Goal: Information Seeking & Learning: Learn about a topic

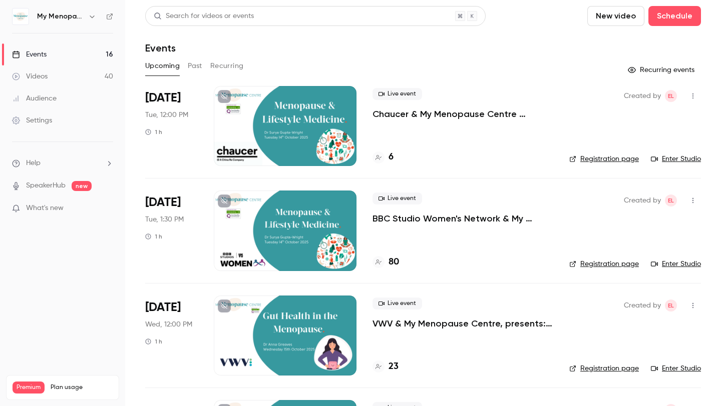
click at [196, 67] on button "Past" at bounding box center [195, 66] width 15 height 16
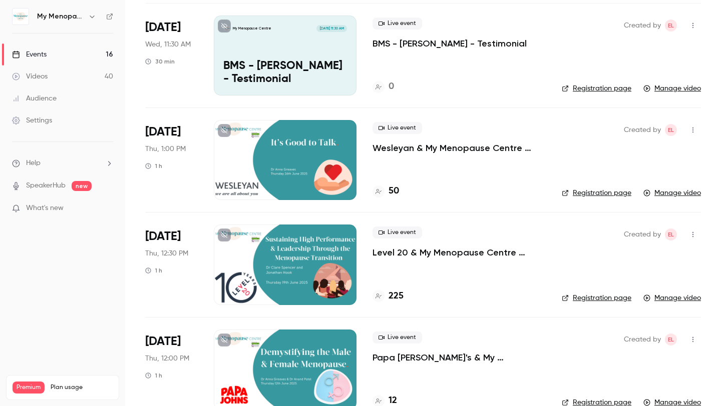
scroll to position [1330, 0]
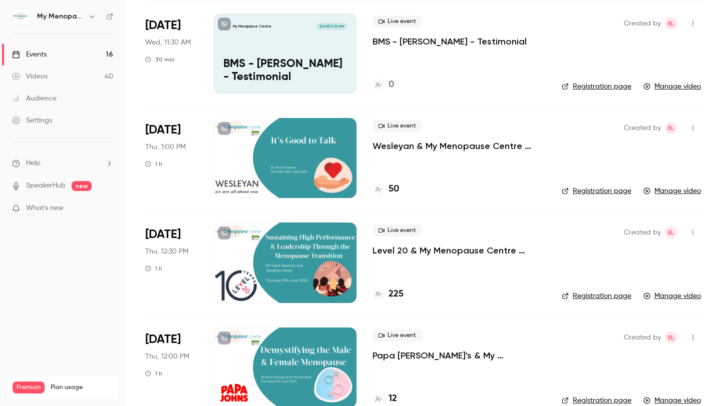
drag, startPoint x: 720, startPoint y: 14, endPoint x: 720, endPoint y: 200, distance: 186.2
click at [720, 200] on main "Search for videos or events New video Schedule Events Upcoming Past Recurring […" at bounding box center [423, 203] width 596 height 406
click at [307, 163] on div at bounding box center [285, 158] width 143 height 80
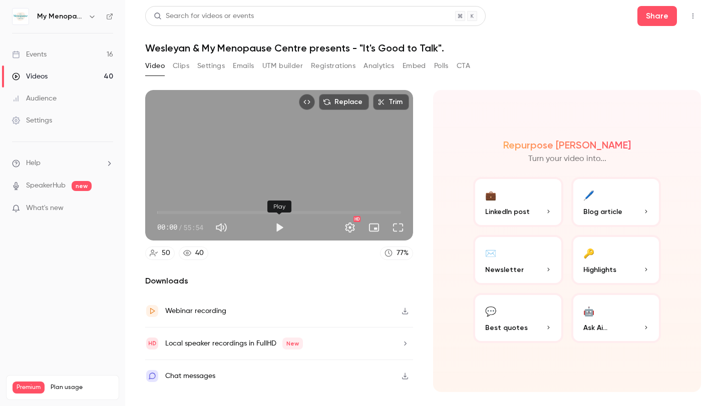
click at [275, 230] on button "Play" at bounding box center [279, 228] width 20 height 20
click at [176, 213] on span "04:14" at bounding box center [175, 212] width 3 height 3
click at [179, 212] on span "05:16" at bounding box center [177, 212] width 3 height 3
click at [213, 211] on span "12:51" at bounding box center [213, 212] width 3 height 3
drag, startPoint x: 213, startPoint y: 210, endPoint x: 224, endPoint y: 209, distance: 10.5
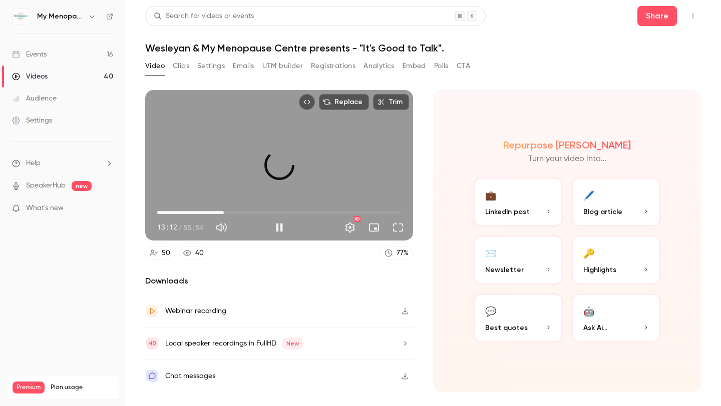
click at [224, 211] on span "15:16" at bounding box center [223, 212] width 3 height 3
drag, startPoint x: 224, startPoint y: 209, endPoint x: 231, endPoint y: 210, distance: 7.5
click at [231, 211] on span "16:52" at bounding box center [230, 212] width 3 height 3
drag, startPoint x: 231, startPoint y: 210, endPoint x: 238, endPoint y: 210, distance: 7.0
click at [236, 211] on span "17:47" at bounding box center [234, 212] width 3 height 3
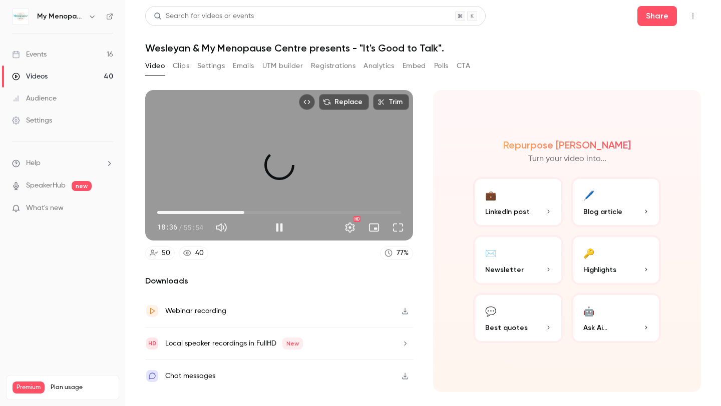
drag, startPoint x: 238, startPoint y: 210, endPoint x: 249, endPoint y: 210, distance: 10.5
click at [246, 211] on span "19:58" at bounding box center [244, 212] width 3 height 3
drag, startPoint x: 249, startPoint y: 210, endPoint x: 256, endPoint y: 210, distance: 7.5
click at [255, 211] on span "22:02" at bounding box center [253, 212] width 3 height 3
drag, startPoint x: 256, startPoint y: 210, endPoint x: 265, endPoint y: 210, distance: 8.5
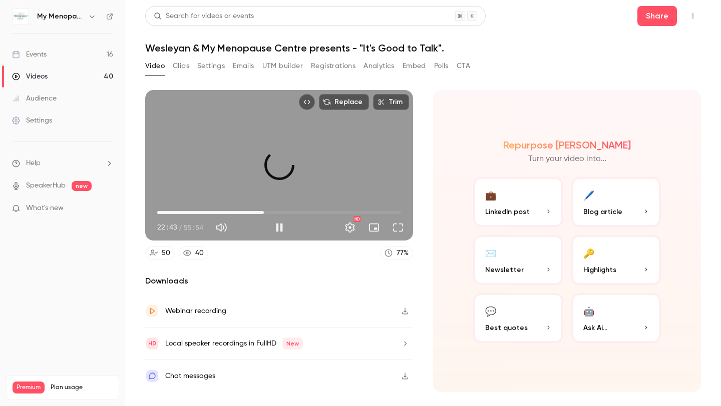
click at [265, 211] on span "24:27" at bounding box center [263, 212] width 3 height 3
drag, startPoint x: 266, startPoint y: 211, endPoint x: 274, endPoint y: 211, distance: 8.0
click at [274, 211] on span "26:45" at bounding box center [273, 212] width 3 height 3
drag, startPoint x: 274, startPoint y: 211, endPoint x: 283, endPoint y: 211, distance: 8.5
click at [283, 211] on span "28:49" at bounding box center [282, 212] width 3 height 3
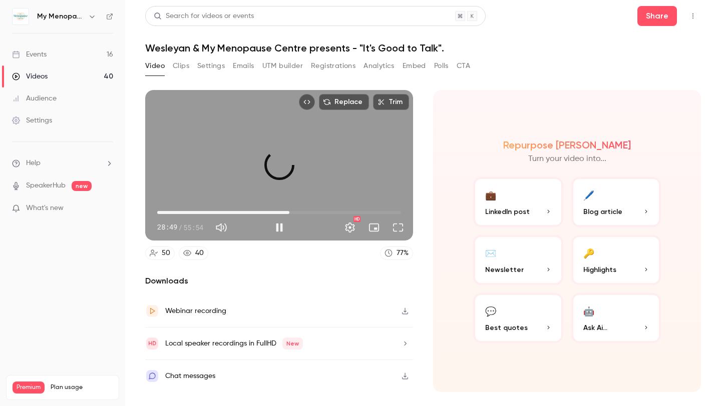
drag, startPoint x: 283, startPoint y: 211, endPoint x: 290, endPoint y: 211, distance: 7.0
click at [290, 211] on span "30:18" at bounding box center [289, 212] width 3 height 3
drag, startPoint x: 290, startPoint y: 211, endPoint x: 296, endPoint y: 211, distance: 6.0
click at [296, 211] on span "31:34" at bounding box center [294, 212] width 3 height 3
click at [300, 211] on span "32:50" at bounding box center [300, 212] width 3 height 3
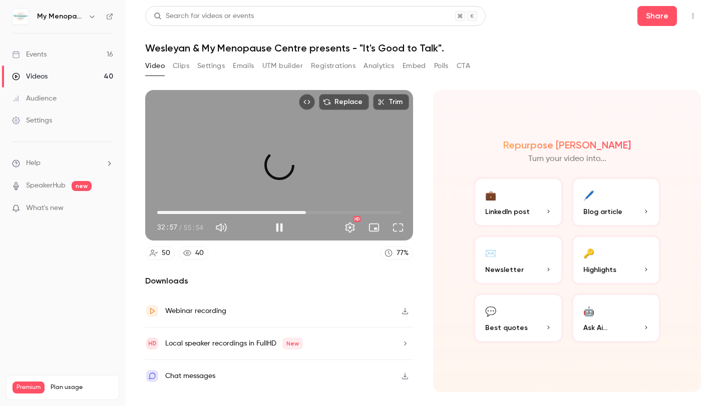
click at [306, 211] on span "34:05" at bounding box center [305, 212] width 3 height 3
click at [310, 211] on span "34:40" at bounding box center [308, 212] width 3 height 3
click at [313, 211] on span "35:42" at bounding box center [312, 212] width 3 height 3
click at [329, 214] on span "39:22" at bounding box center [328, 212] width 3 height 3
click at [333, 214] on span "40:17" at bounding box center [332, 212] width 3 height 3
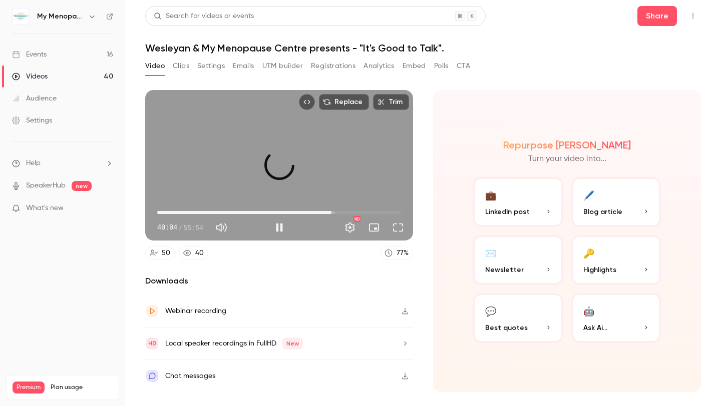
click at [330, 214] on span "39:57" at bounding box center [331, 212] width 3 height 3
click at [331, 214] on span "39:50" at bounding box center [330, 212] width 3 height 3
click at [274, 229] on button "Pause" at bounding box center [279, 228] width 20 height 20
click at [274, 229] on button "Play" at bounding box center [279, 228] width 20 height 20
click at [351, 228] on button "Settings" at bounding box center [350, 228] width 20 height 20
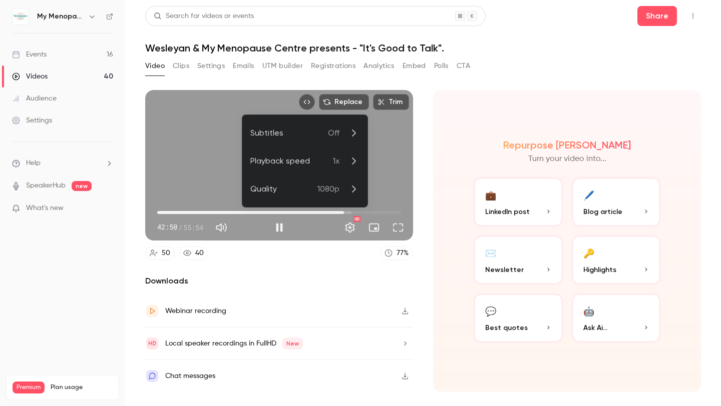
click at [311, 264] on div at bounding box center [360, 203] width 721 height 406
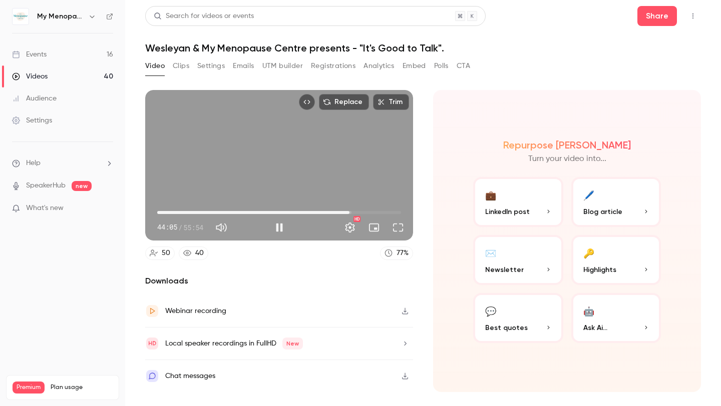
click at [349, 214] on span "44:05" at bounding box center [349, 212] width 3 height 3
click at [353, 213] on span "45:00" at bounding box center [353, 212] width 3 height 3
click at [356, 213] on span "45:41" at bounding box center [356, 212] width 3 height 3
click at [360, 211] on span "46:36" at bounding box center [360, 212] width 3 height 3
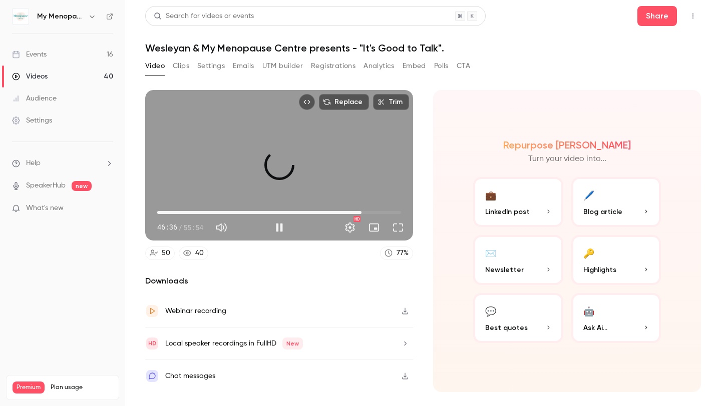
click at [361, 211] on span "46:50" at bounding box center [361, 212] width 3 height 3
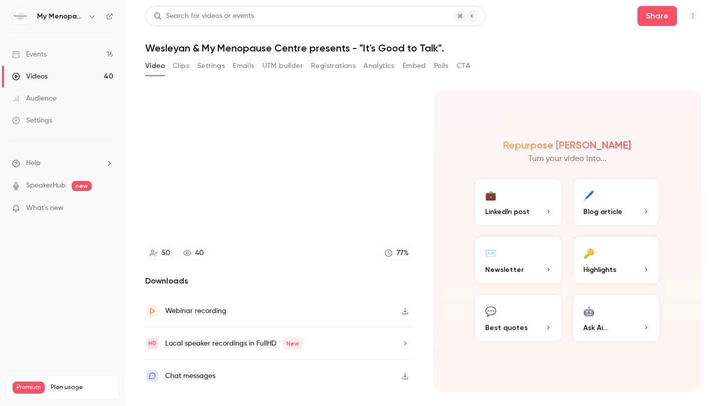
click at [201, 373] on div "Chat messages" at bounding box center [190, 376] width 50 height 12
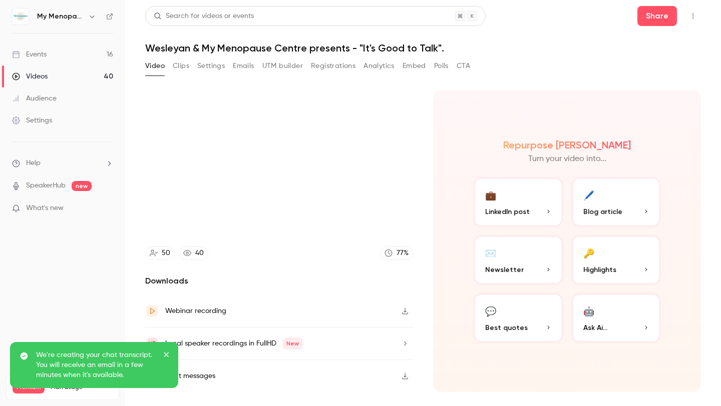
click at [169, 354] on icon "close" at bounding box center [166, 355] width 7 height 8
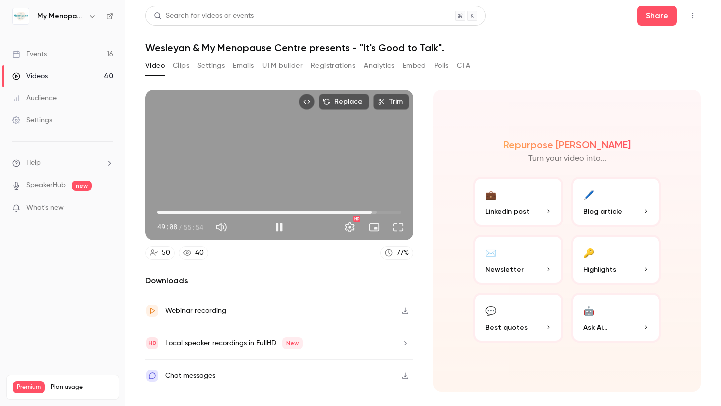
click at [371, 212] on span "49:08" at bounding box center [371, 212] width 3 height 3
click at [374, 212] on span "49:49" at bounding box center [374, 212] width 3 height 3
click at [375, 214] on span at bounding box center [373, 214] width 5 height 2
click at [376, 213] on span "50:10" at bounding box center [375, 212] width 3 height 3
click at [383, 211] on span "51:46" at bounding box center [382, 212] width 3 height 3
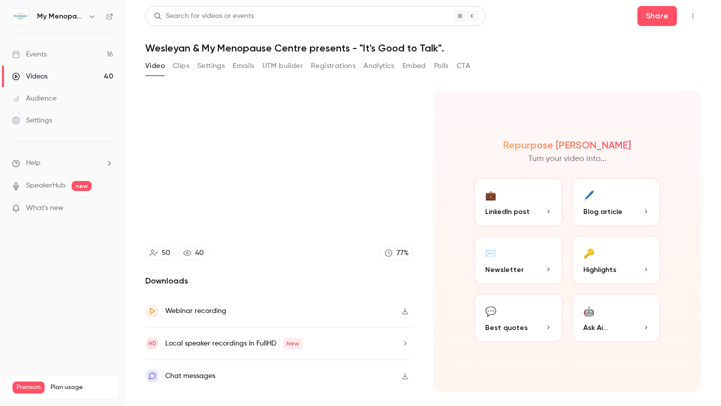
type input "******"
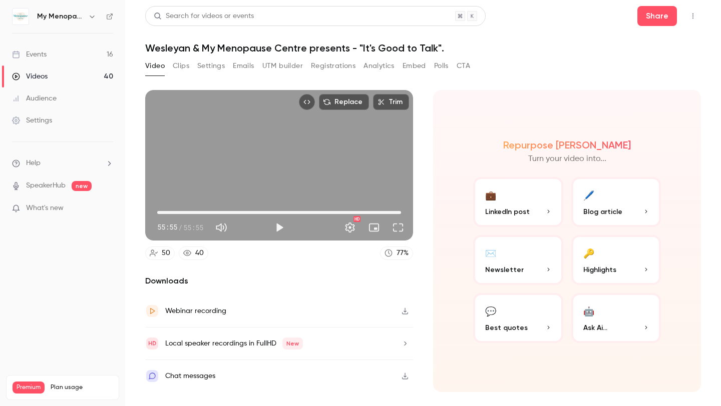
click at [161, 65] on button "Video" at bounding box center [155, 66] width 20 height 16
click at [60, 56] on link "Events 16" at bounding box center [62, 55] width 125 height 22
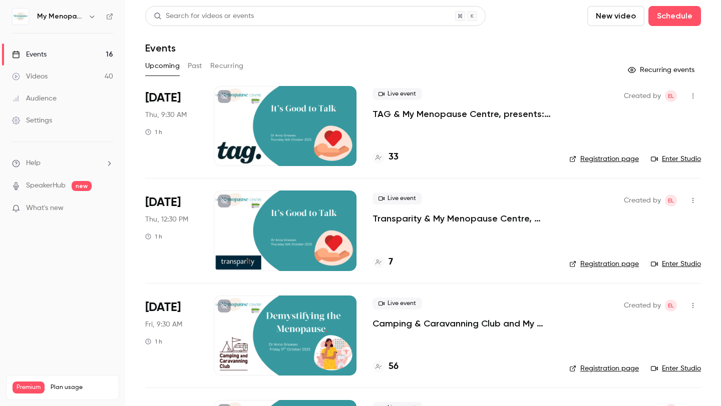
click at [195, 67] on button "Past" at bounding box center [195, 66] width 15 height 16
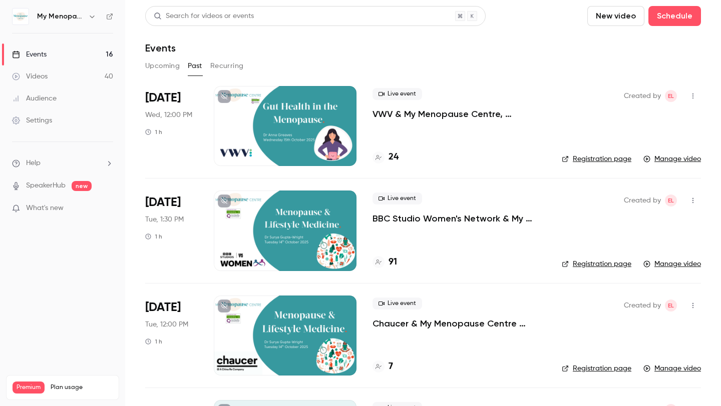
click at [166, 71] on button "Upcoming" at bounding box center [162, 66] width 35 height 16
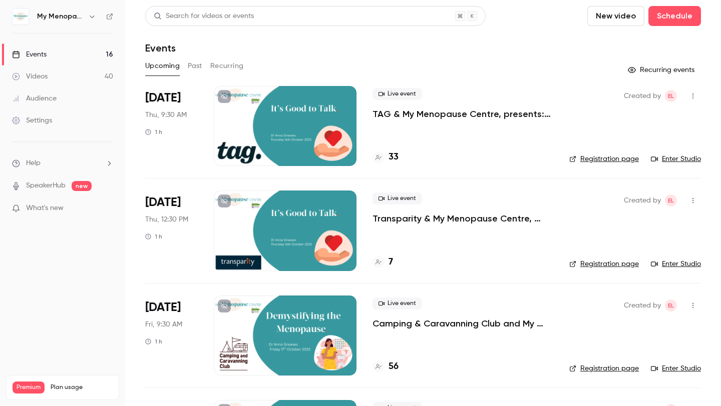
click at [441, 218] on p "Transparity & My Menopause Centre, presents:- "It's Good to Talk"" at bounding box center [462, 219] width 181 height 12
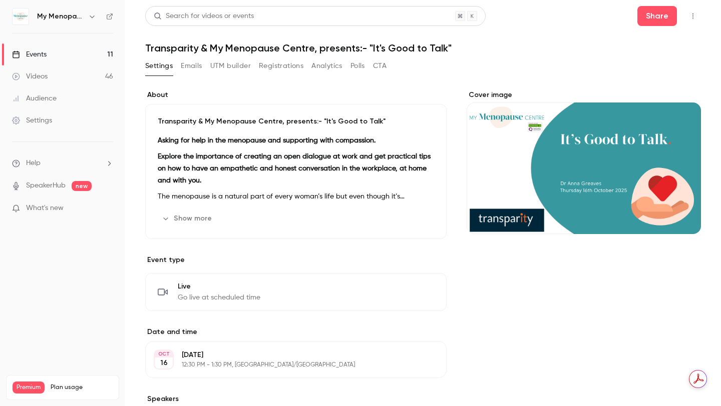
click at [205, 218] on button "Show more" at bounding box center [188, 219] width 60 height 16
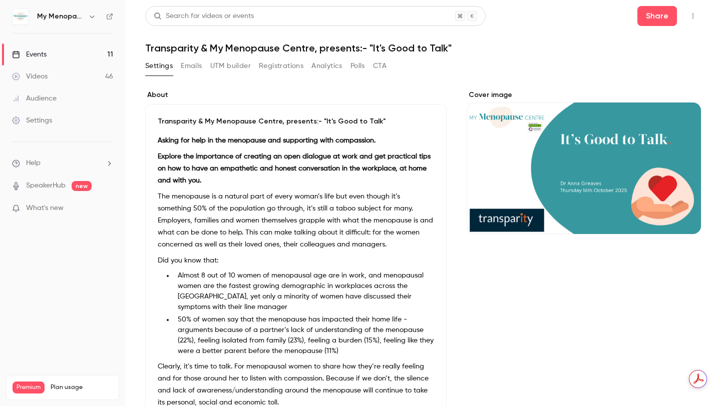
click at [163, 66] on button "Settings" at bounding box center [159, 66] width 28 height 16
click at [48, 53] on link "Events 11" at bounding box center [62, 55] width 125 height 22
